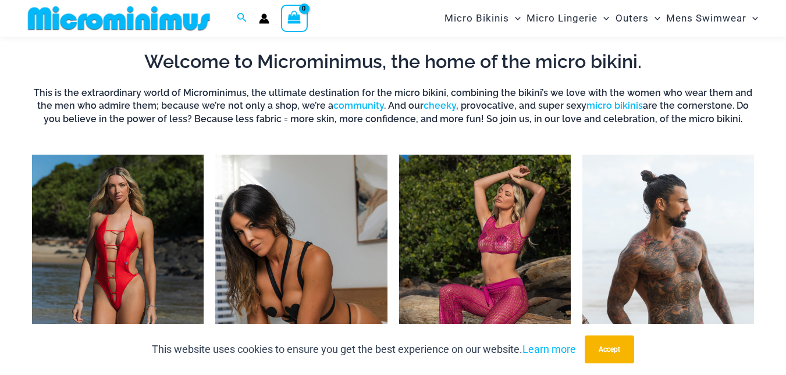
scroll to position [806, 0]
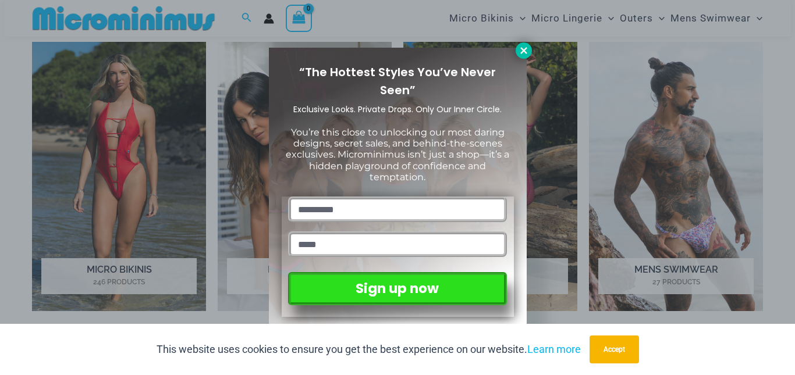
click at [529, 56] on button at bounding box center [524, 50] width 16 height 16
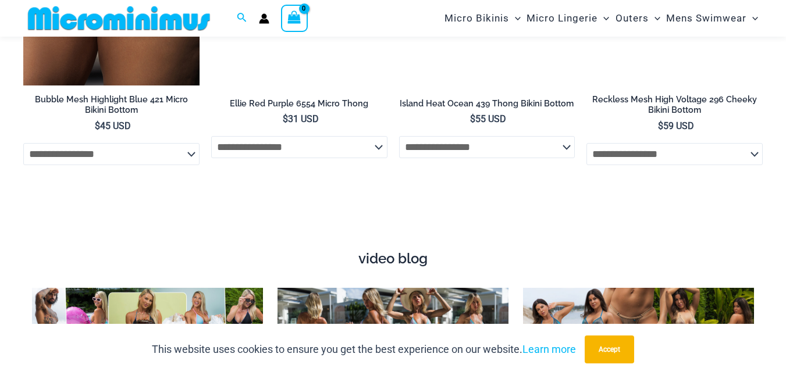
scroll to position [3774, 0]
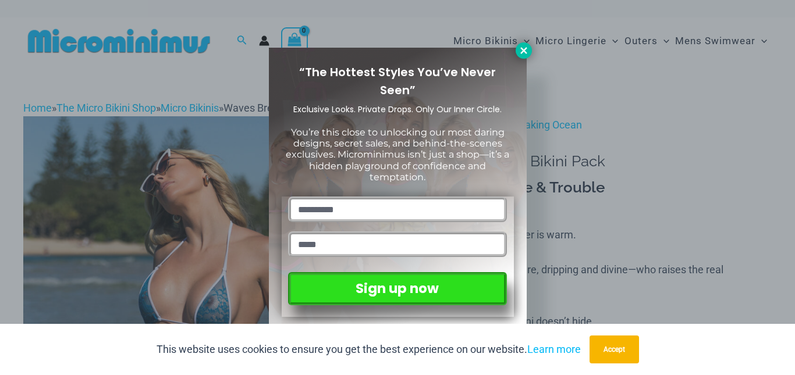
click at [517, 46] on button at bounding box center [524, 50] width 16 height 16
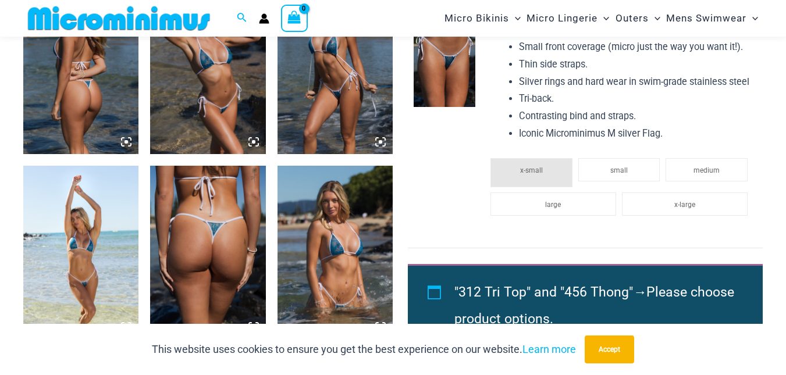
scroll to position [979, 0]
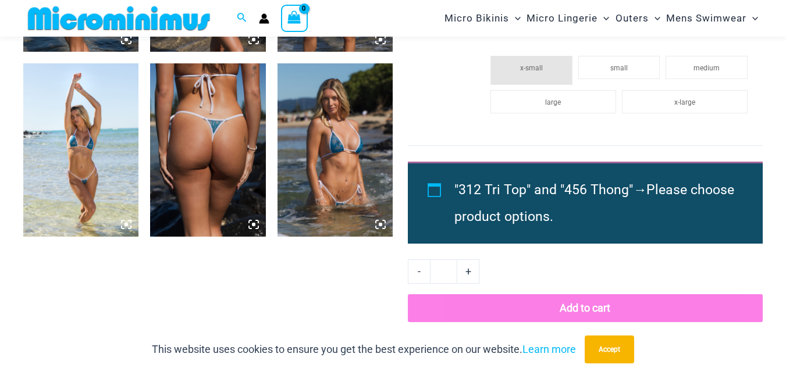
click at [330, 129] on img at bounding box center [335, 149] width 115 height 173
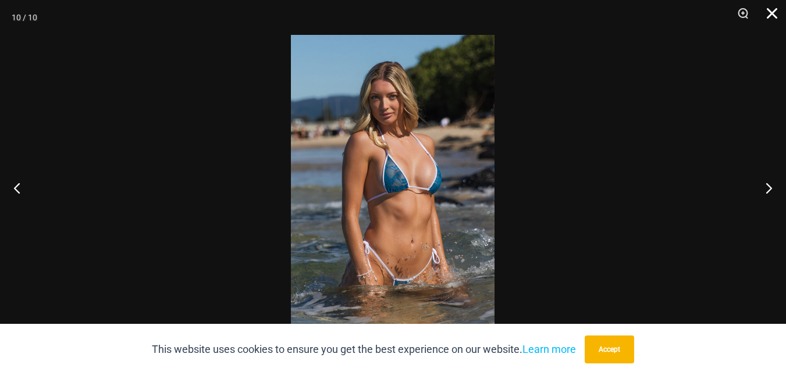
click at [771, 11] on button "Close" at bounding box center [768, 17] width 29 height 35
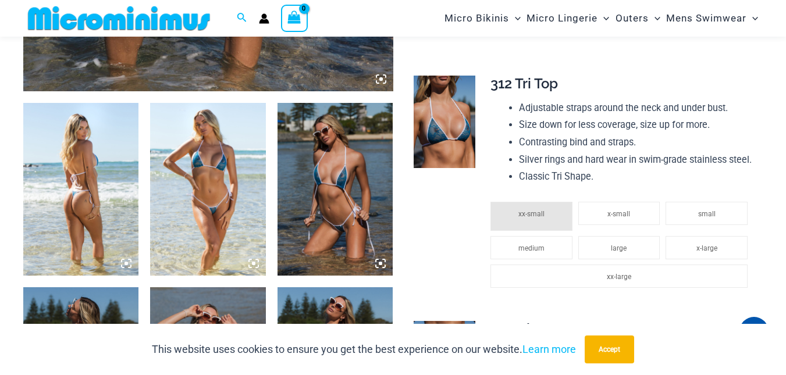
scroll to position [572, 0]
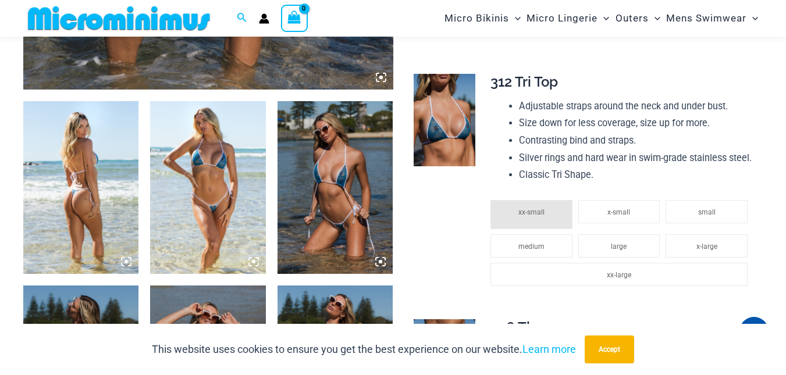
click at [102, 183] on img at bounding box center [80, 187] width 115 height 173
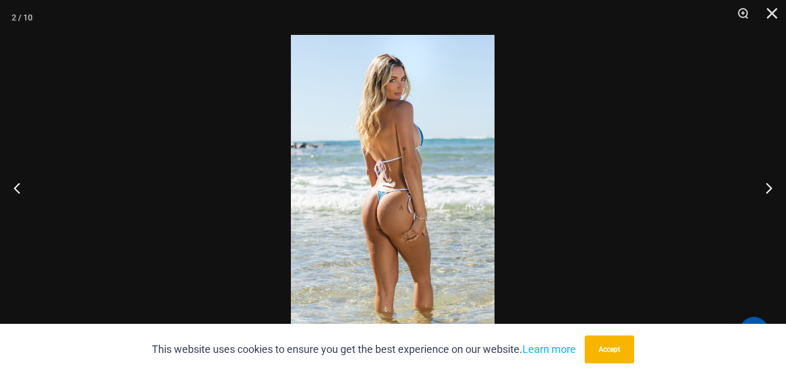
click at [598, 350] on button "Accept" at bounding box center [609, 350] width 49 height 28
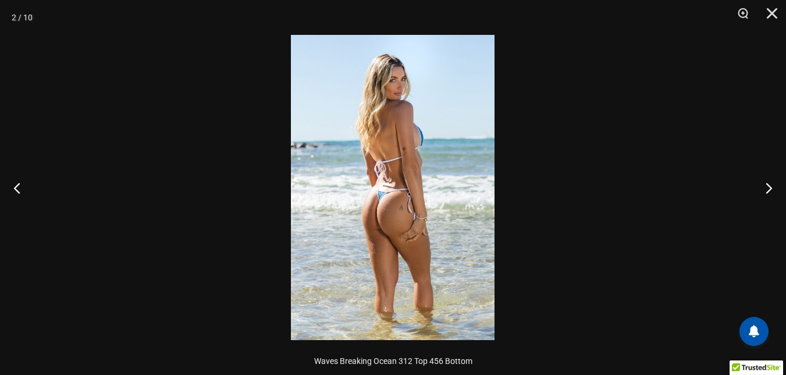
click at [432, 212] on img at bounding box center [393, 188] width 204 height 306
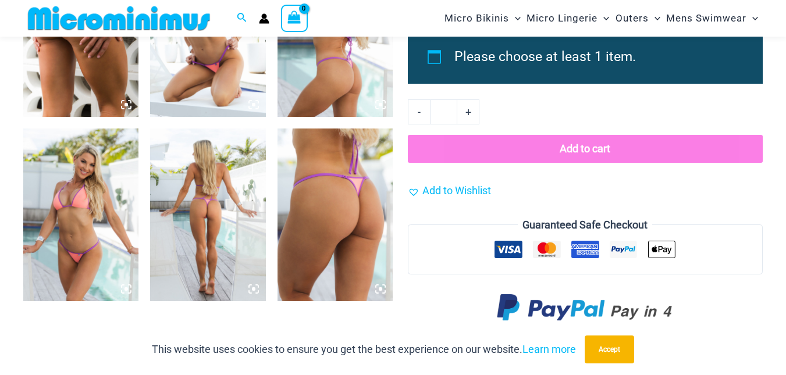
scroll to position [1386, 0]
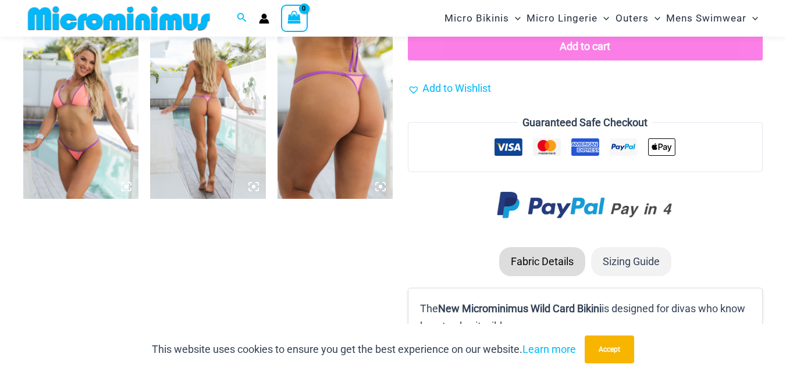
click at [211, 104] on img at bounding box center [207, 112] width 115 height 173
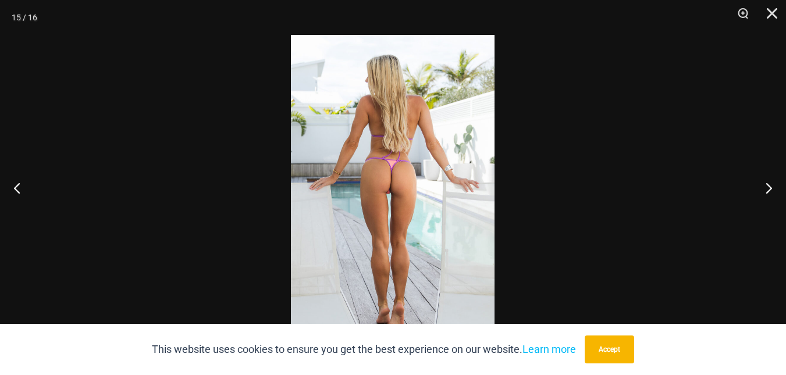
click at [384, 195] on img at bounding box center [393, 188] width 204 height 306
